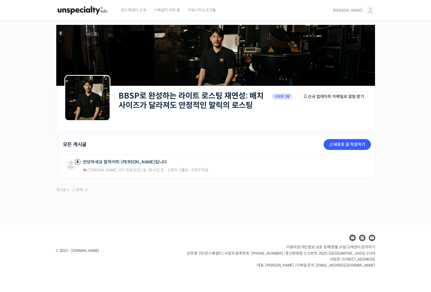
click at [358, 11] on span "[PERSON_NAME]" at bounding box center [348, 10] width 30 height 5
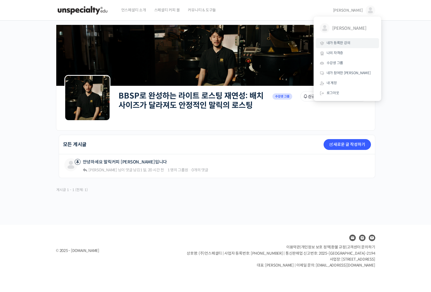
click at [348, 44] on span "내가 등록한 강의" at bounding box center [339, 43] width 24 height 5
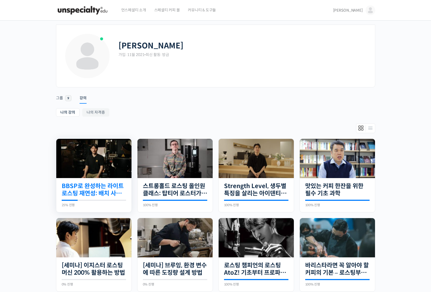
click at [113, 195] on link "BBSP로 완성하는 라이트 로스팅 재연성: 배치 사이즈가 달라져도 안정적인 말릭의 로스팅" at bounding box center [94, 190] width 64 height 15
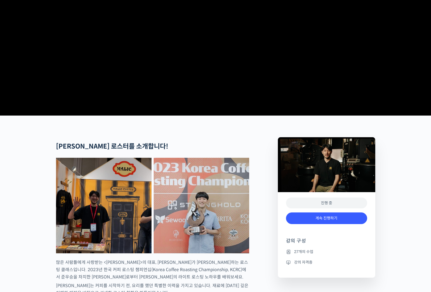
scroll to position [220, 0]
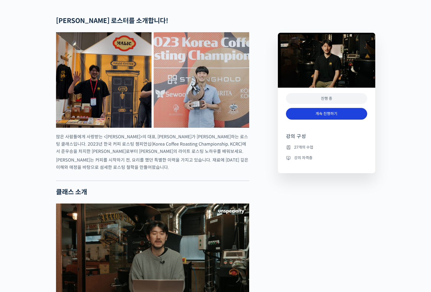
click at [340, 113] on link "계속 진행하기" at bounding box center [326, 114] width 81 height 12
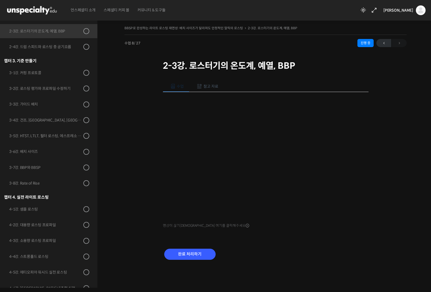
scroll to position [211, 0]
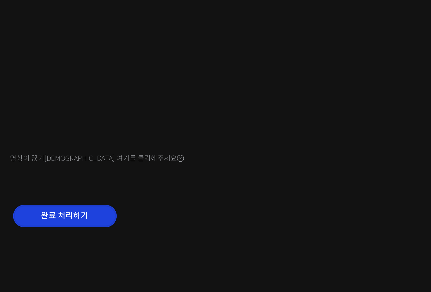
click at [200, 256] on input "완료 처리하기" at bounding box center [189, 254] width 51 height 11
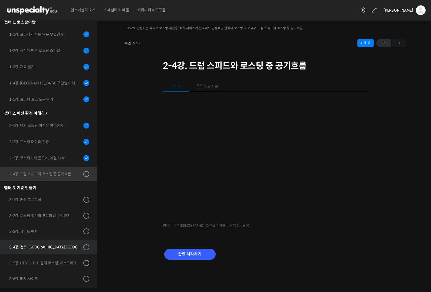
scroll to position [158, 0]
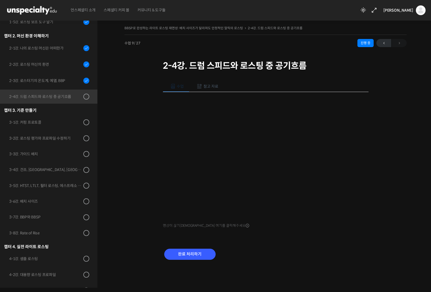
click at [357, 236] on div "수업 참고 자료 영상이 끊기[DEMOGRAPHIC_DATA]를 클릭해주세요 PPT 수업 자료 (클릭하시면 새 창에서 열립니다) 완료 처리하기" at bounding box center [266, 174] width 206 height 202
click at [197, 256] on input "완료 처리하기" at bounding box center [189, 254] width 51 height 11
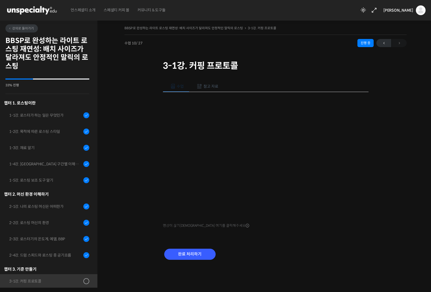
scroll to position [243, 0]
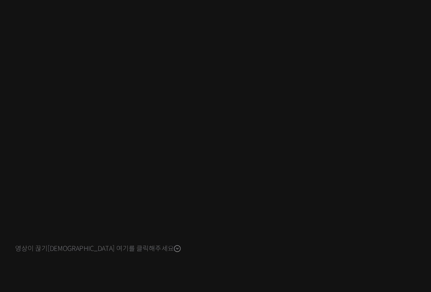
click at [338, 240] on div "수업 참고 자료 영상이 끊기신다면 여기를 클릭해주세요 PPT 수업 자료 (클릭하시면 새 창에서 열립니다) 완료 처리하기" at bounding box center [266, 174] width 206 height 202
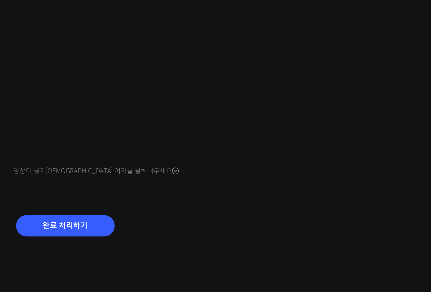
click at [191, 262] on div "완료 처리하기" at bounding box center [190, 258] width 54 height 22
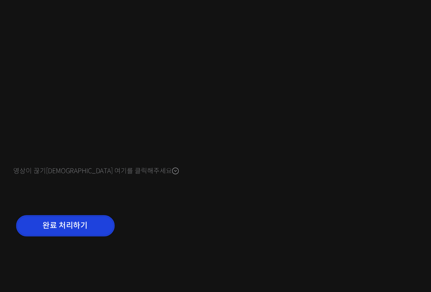
click at [196, 259] on input "완료 처리하기" at bounding box center [189, 254] width 51 height 11
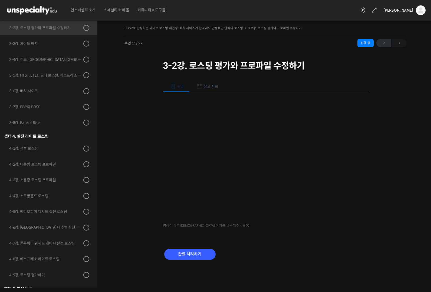
click at [271, 267] on div "완료 처리하기" at bounding box center [266, 258] width 206 height 31
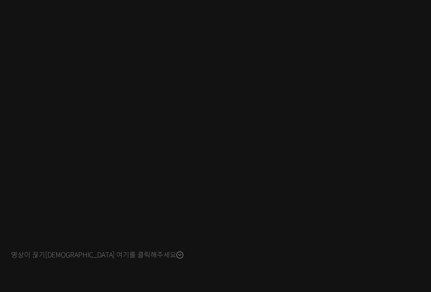
click at [331, 227] on div "영상이 끊기[DEMOGRAPHIC_DATA] 여기를 클릭해주세요" at bounding box center [266, 161] width 206 height 138
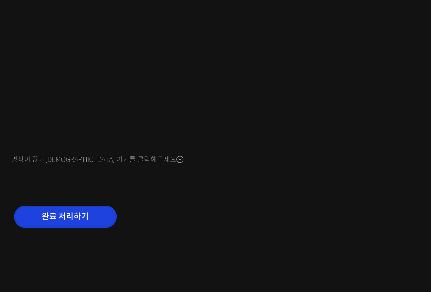
click at [208, 256] on input "완료 처리하기" at bounding box center [189, 254] width 51 height 11
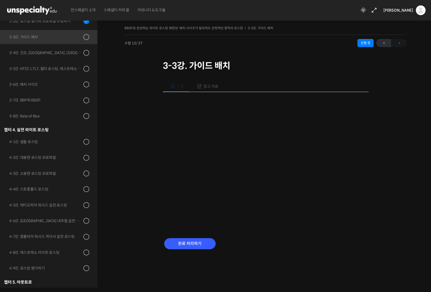
scroll to position [286, 0]
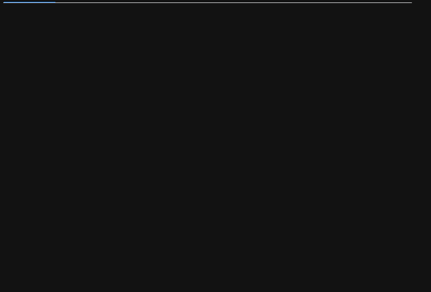
click at [329, 224] on div "수업 참고 자료 PPT 수업 자료 (클릭하시면 새 창에서 열립니다) 완료 처리하기" at bounding box center [266, 168] width 206 height 191
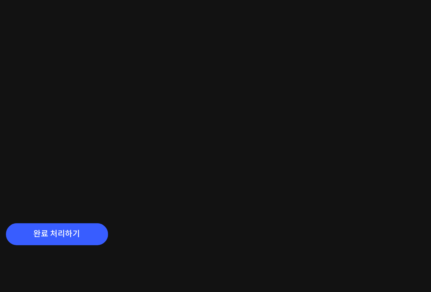
scroll to position [0, 0]
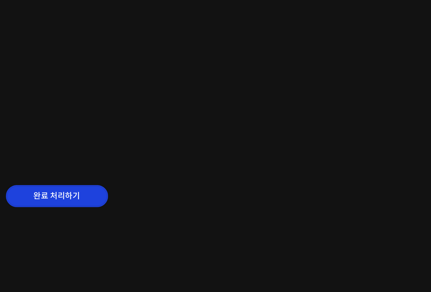
click at [206, 243] on input "완료 처리하기" at bounding box center [189, 243] width 51 height 11
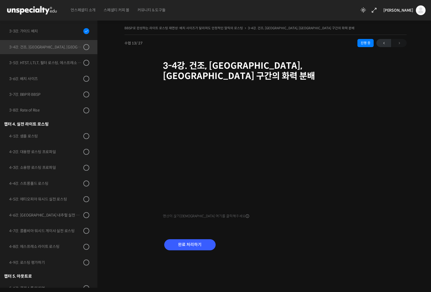
scroll to position [295, 0]
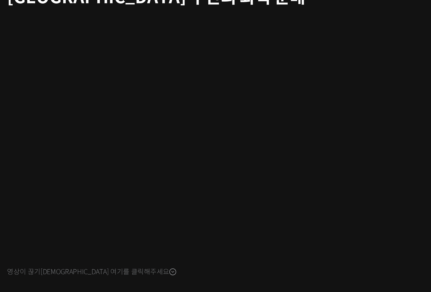
click at [332, 221] on div "영상이 끊기신다면 여기를 클릭해주세요 완료 처리하기" at bounding box center [266, 174] width 206 height 182
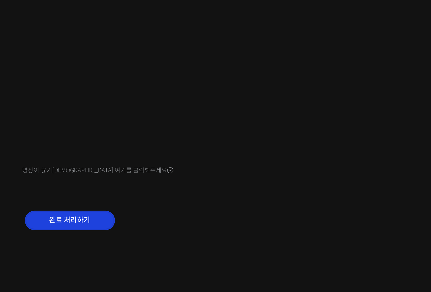
click at [203, 239] on input "완료 처리하기" at bounding box center [189, 244] width 51 height 11
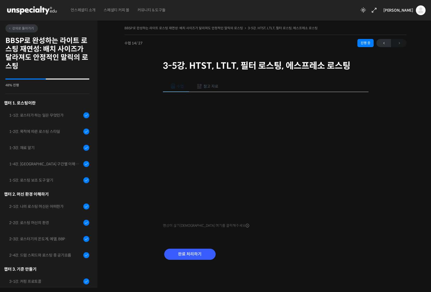
scroll to position [295, 0]
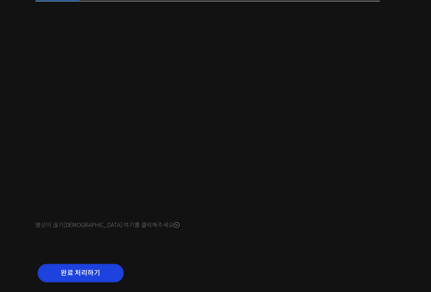
click at [206, 255] on input "완료 처리하기" at bounding box center [189, 254] width 51 height 11
click at [205, 257] on input "완료 처리하기" at bounding box center [189, 254] width 51 height 11
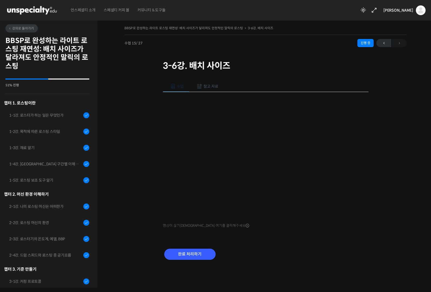
scroll to position [296, 0]
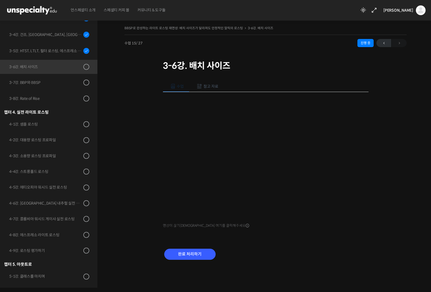
click at [216, 88] on span "참고 자료" at bounding box center [211, 86] width 15 height 5
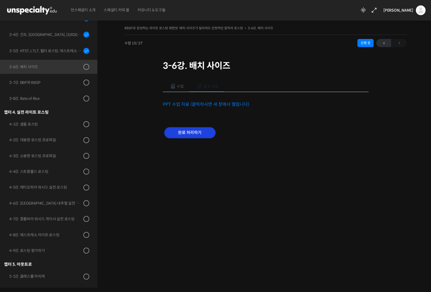
click at [196, 132] on input "완료 처리하기" at bounding box center [189, 132] width 51 height 11
click at [214, 129] on form "완료 처리하기" at bounding box center [189, 132] width 51 height 11
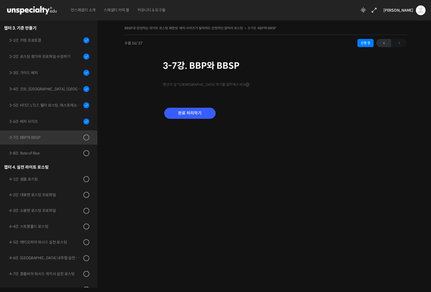
scroll to position [296, 0]
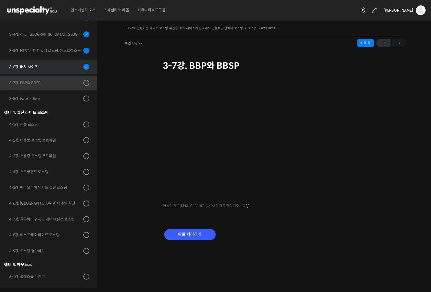
click at [52, 68] on div "3-6강. 배치 사이즈" at bounding box center [45, 67] width 73 height 6
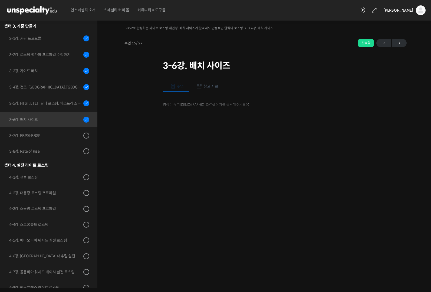
scroll to position [296, 0]
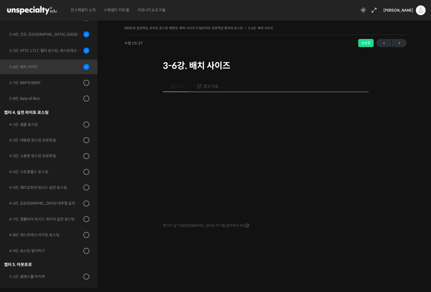
click at [212, 85] on span "참고 자료" at bounding box center [211, 86] width 15 height 5
click at [195, 104] on link "PPT 수업 자료 (클릭하시면 새 창에서 열립니다)" at bounding box center [206, 105] width 86 height 6
click at [176, 81] on button "수업" at bounding box center [176, 86] width 27 height 11
click at [313, 254] on div at bounding box center [266, 248] width 206 height 11
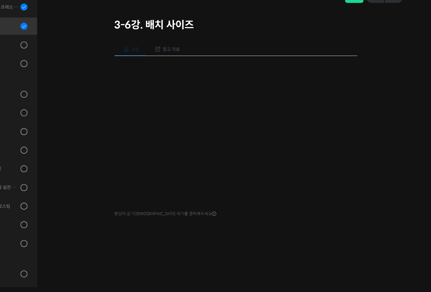
click at [129, 181] on div "BBSP로 완성하는 라이트 로스팅 재연성: 배치 사이즈가 달라져도 안정적인 말릭의 로스팅 3-6강. 배치 사이즈 완료함 수업 15 / 27 완…" at bounding box center [266, 139] width 282 height 230
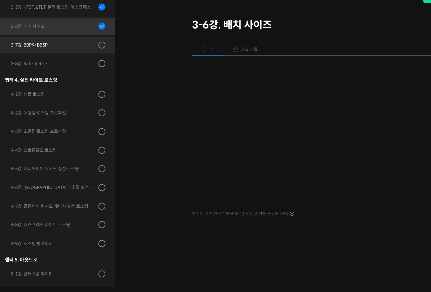
click at [42, 84] on div "3-7강. BBP와 BBSP" at bounding box center [45, 83] width 73 height 6
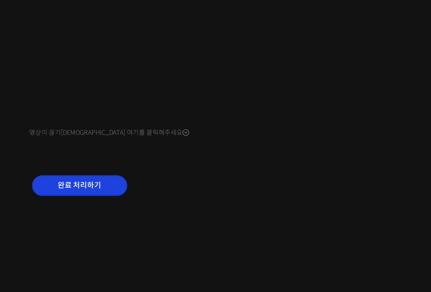
click at [205, 233] on input "완료 처리하기" at bounding box center [189, 234] width 51 height 11
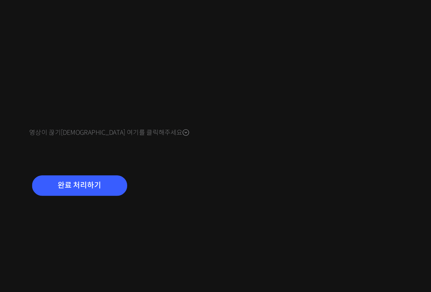
click at [190, 239] on div "완료 처리하기" at bounding box center [190, 239] width 54 height 22
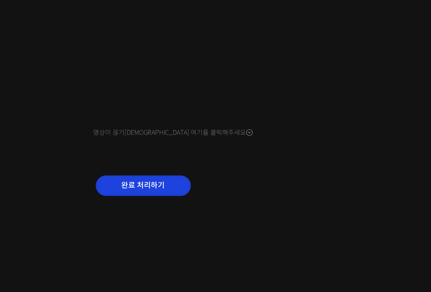
click at [189, 236] on input "완료 처리하기" at bounding box center [189, 234] width 51 height 11
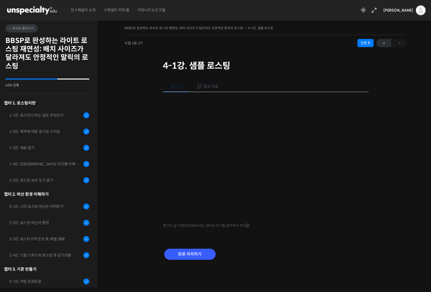
scroll to position [297, 0]
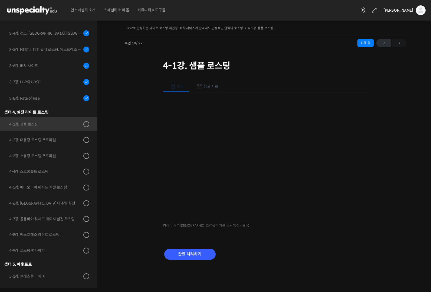
click at [361, 260] on div "완료 처리하기" at bounding box center [266, 258] width 206 height 31
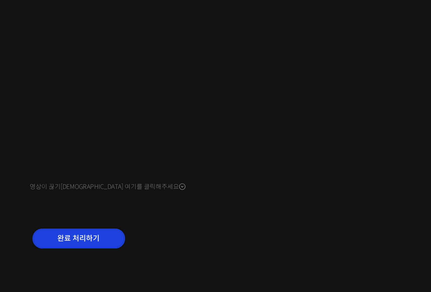
click at [206, 255] on input "완료 처리하기" at bounding box center [189, 254] width 51 height 11
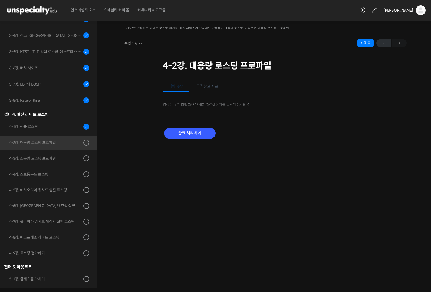
scroll to position [297, 0]
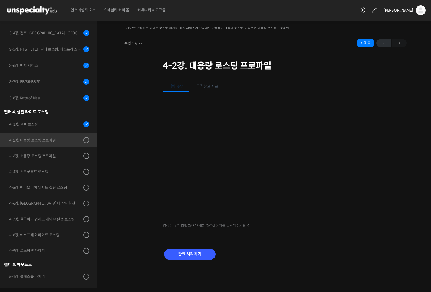
click at [345, 257] on div "완료 처리하기" at bounding box center [266, 258] width 206 height 31
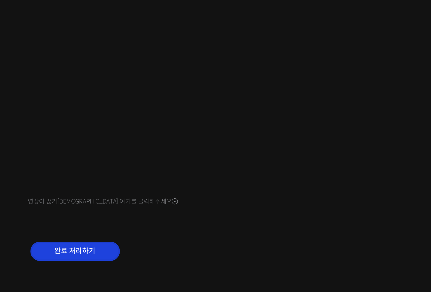
click at [202, 257] on input "완료 처리하기" at bounding box center [189, 254] width 51 height 11
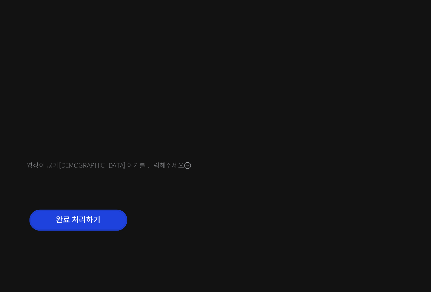
click at [204, 254] on input "완료 처리하기" at bounding box center [189, 254] width 51 height 11
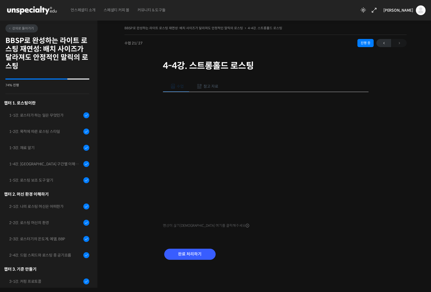
scroll to position [298, 0]
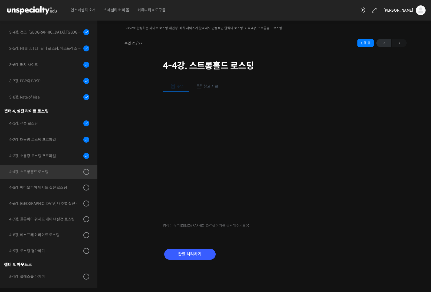
click at [335, 250] on div "완료 처리하기" at bounding box center [266, 258] width 206 height 31
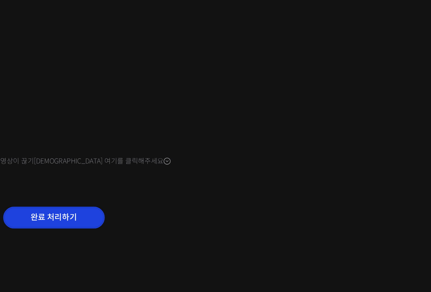
click at [211, 255] on input "완료 처리하기" at bounding box center [189, 254] width 51 height 11
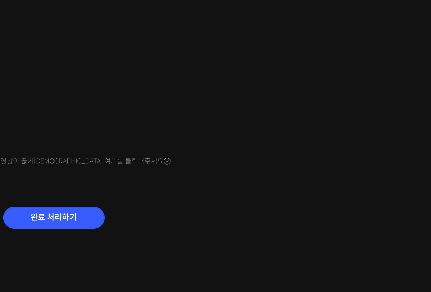
scroll to position [0, 0]
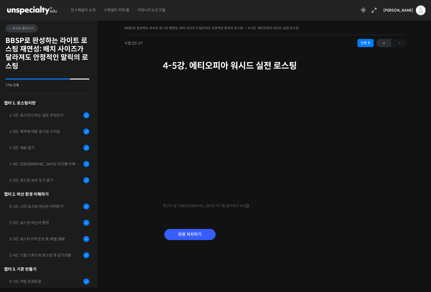
scroll to position [299, 0]
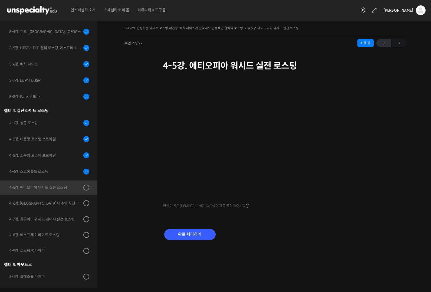
click at [361, 243] on div "완료 처리하기" at bounding box center [266, 238] width 206 height 31
